Goal: Task Accomplishment & Management: Manage account settings

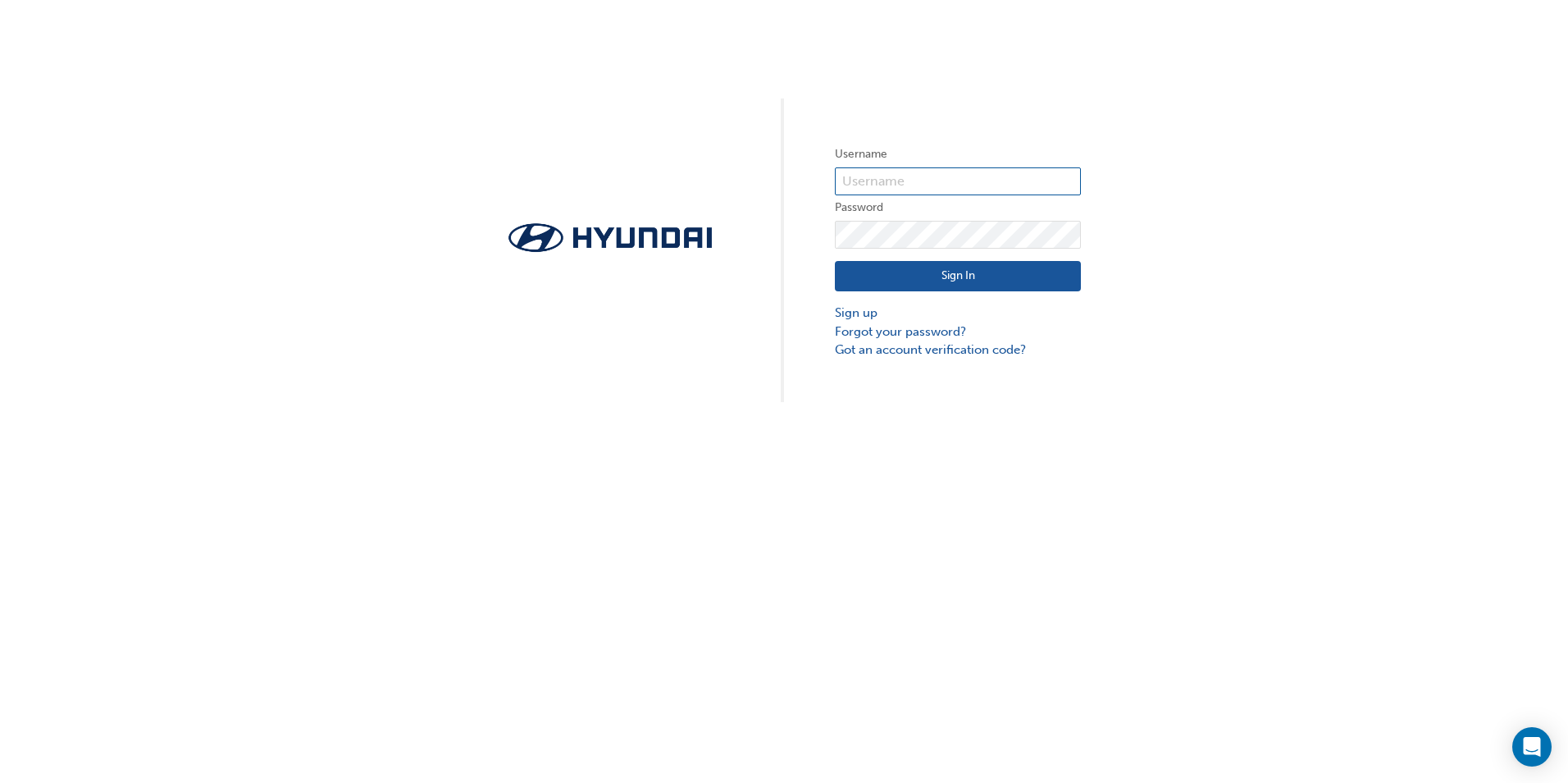
type input "22542"
click at [822, 230] on div "Username 22542 Password Sign In Sign up Forgot your password? Got an account ve…" at bounding box center [784, 201] width 1568 height 403
click at [760, 126] on div "Username 22542 Password Sign In Sign up Forgot your password? Got an account ve…" at bounding box center [784, 201] width 1568 height 403
click at [859, 333] on link "Forgot your password?" at bounding box center [958, 332] width 247 height 19
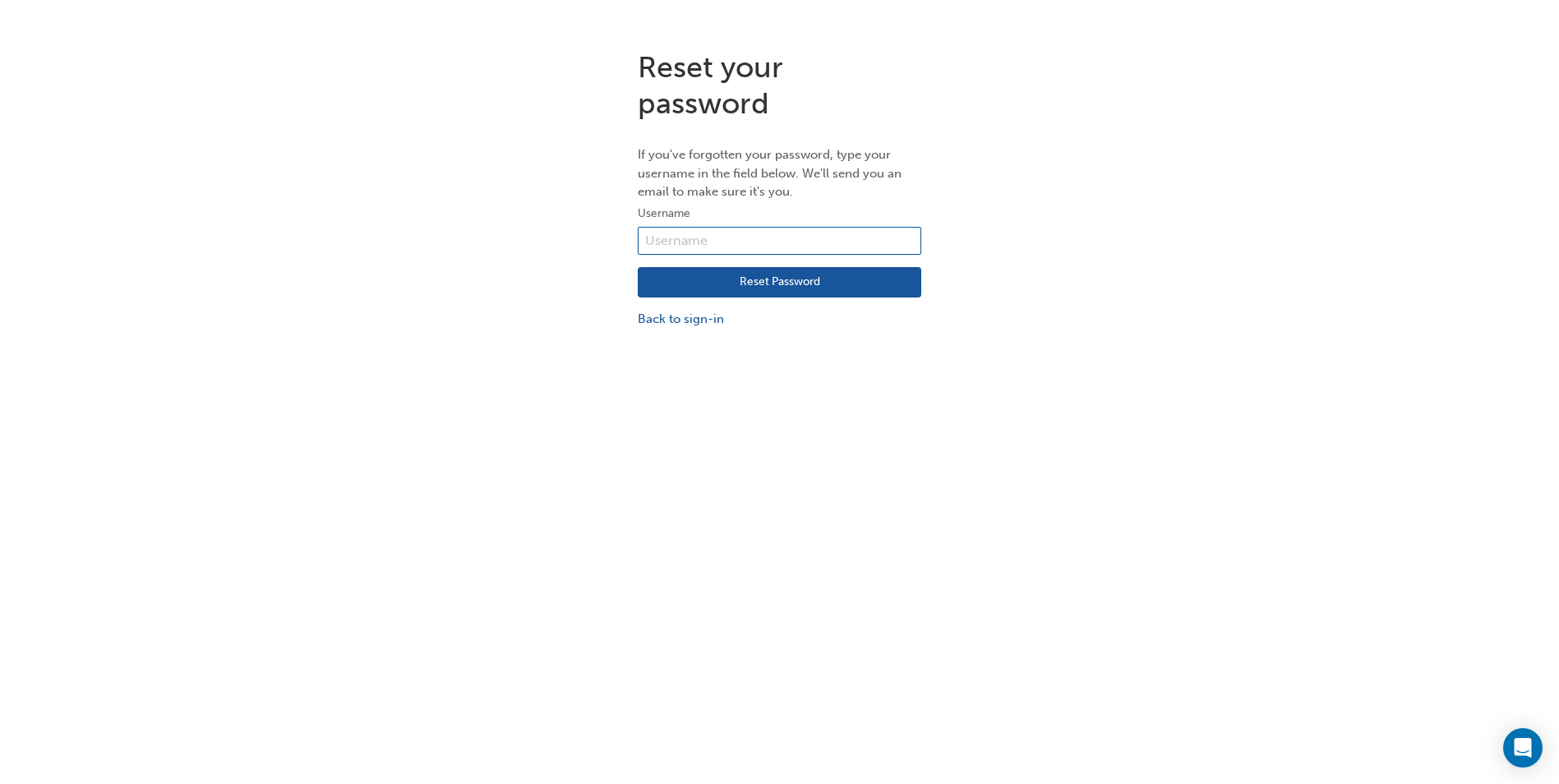
click at [666, 247] on input "text" at bounding box center [780, 241] width 284 height 28
type input "[EMAIL_ADDRESS][DOMAIN_NAME]"
click at [769, 285] on button "Reset Password" at bounding box center [780, 283] width 284 height 31
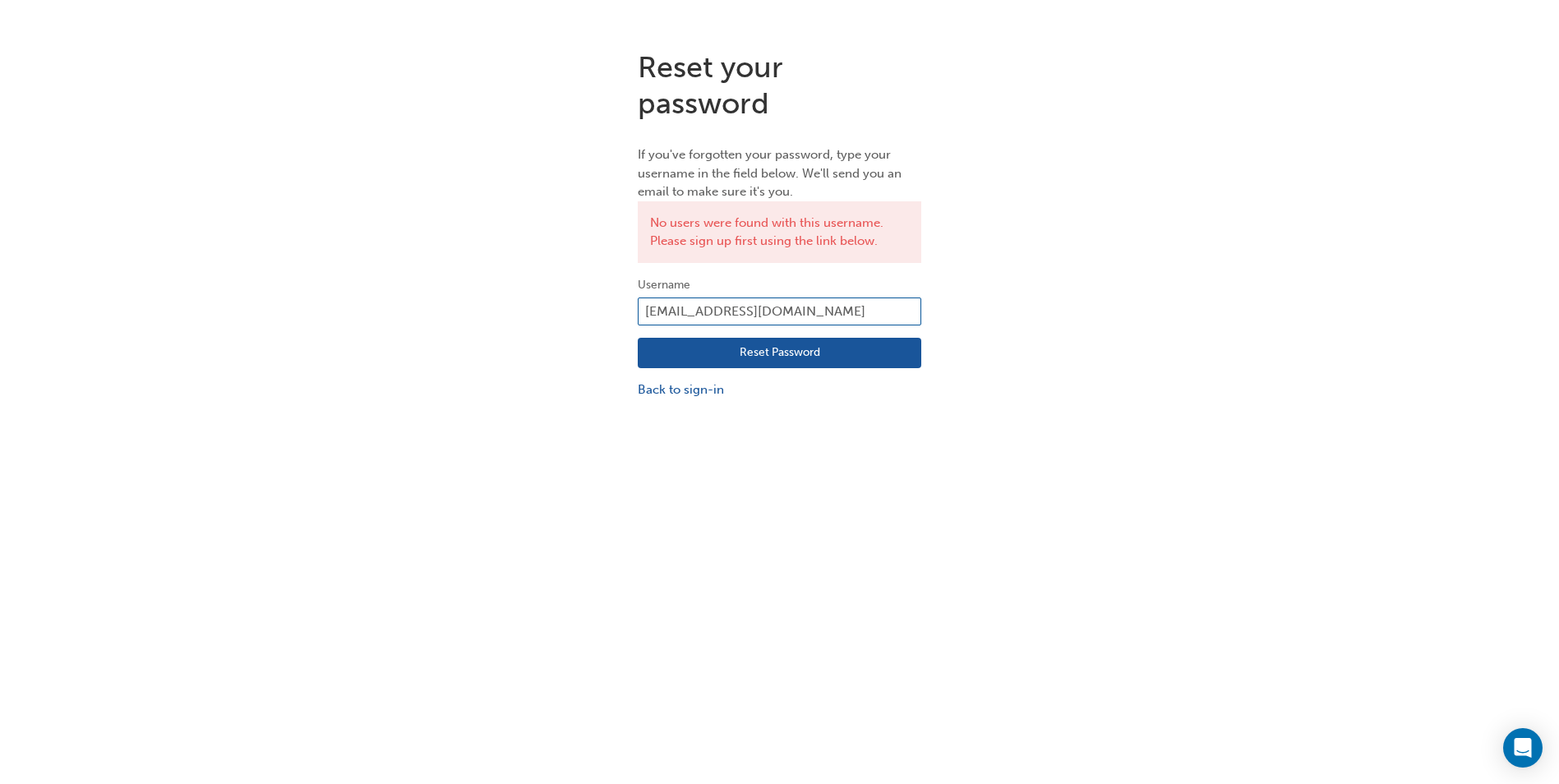
drag, startPoint x: 895, startPoint y: 311, endPoint x: 642, endPoint y: 308, distance: 253.0
click at [642, 308] on input "[EMAIL_ADDRESS][DOMAIN_NAME]" at bounding box center [780, 311] width 284 height 28
type input "[EMAIL_ADDRESS][DOMAIN_NAME]"
click at [627, 476] on div "Reset your password If you've forgotten your password, type your username in th…" at bounding box center [780, 429] width 1559 height 784
click at [729, 353] on button "Reset Password" at bounding box center [780, 353] width 284 height 31
